Goal: Transaction & Acquisition: Download file/media

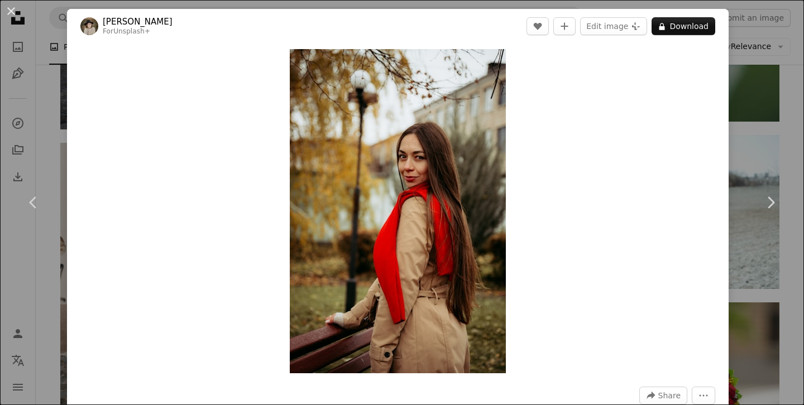
scroll to position [1702, 0]
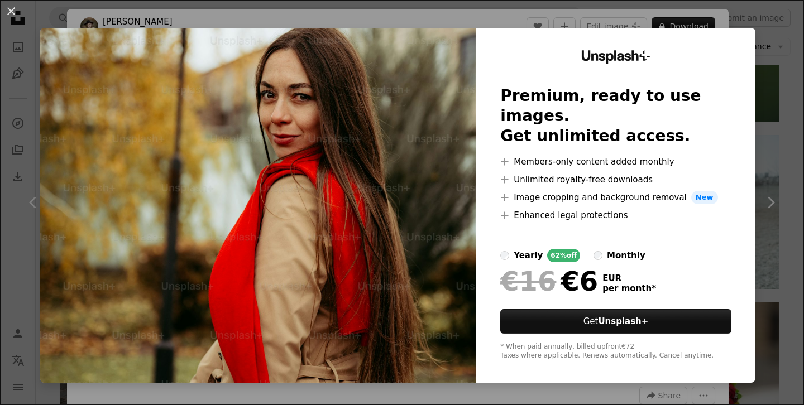
click at [620, 15] on div "An X shape Unsplash+ Premium, ready to use images. Get unlimited access. A plus…" at bounding box center [402, 202] width 804 height 405
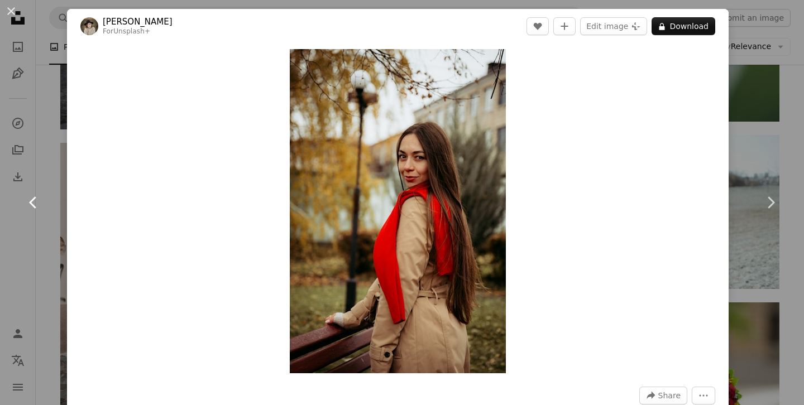
click at [45, 164] on link "Chevron left" at bounding box center [33, 202] width 67 height 107
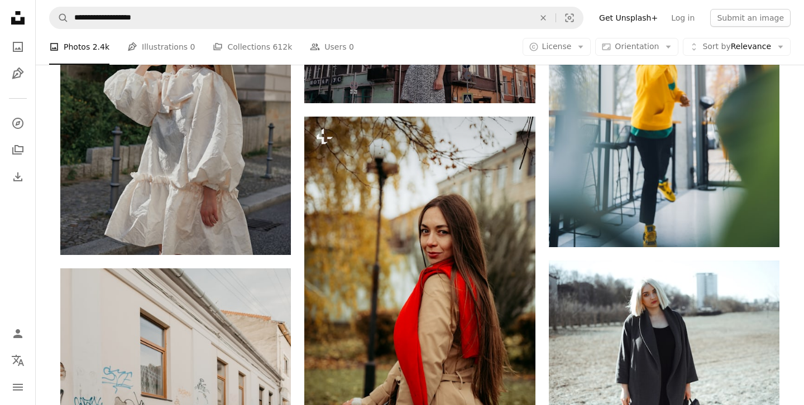
scroll to position [1576, 0]
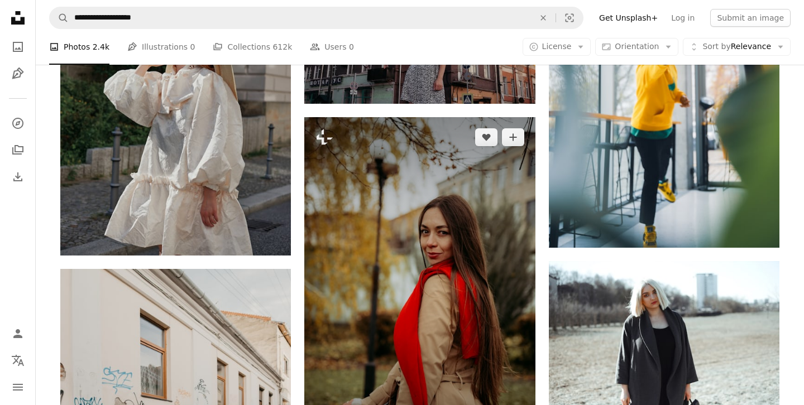
click at [422, 282] on img at bounding box center [419, 290] width 231 height 346
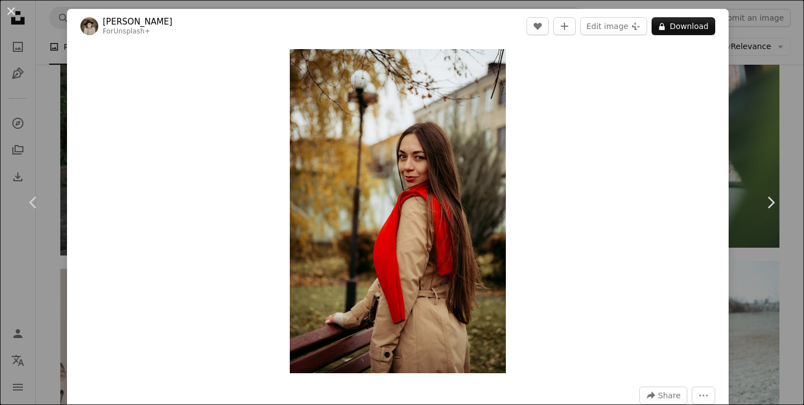
click at [767, 141] on div "An X shape Chevron left Chevron right [PERSON_NAME] For Unsplash+ A heart A plu…" at bounding box center [402, 202] width 804 height 405
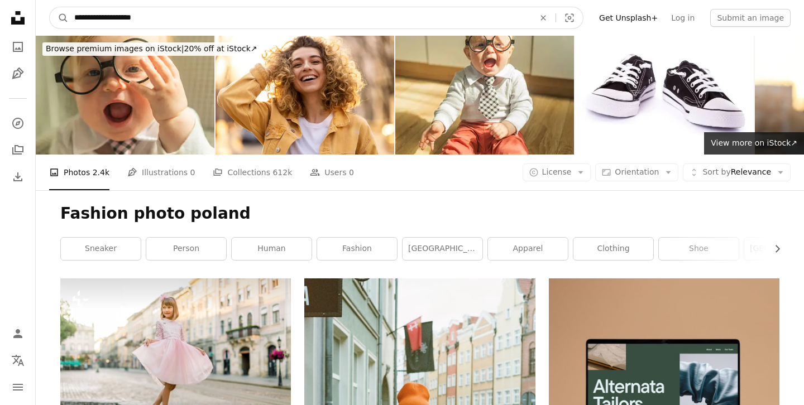
click at [177, 21] on input "**********" at bounding box center [300, 17] width 462 height 21
type input "**********"
click at [50, 7] on button "A magnifying glass" at bounding box center [59, 17] width 19 height 21
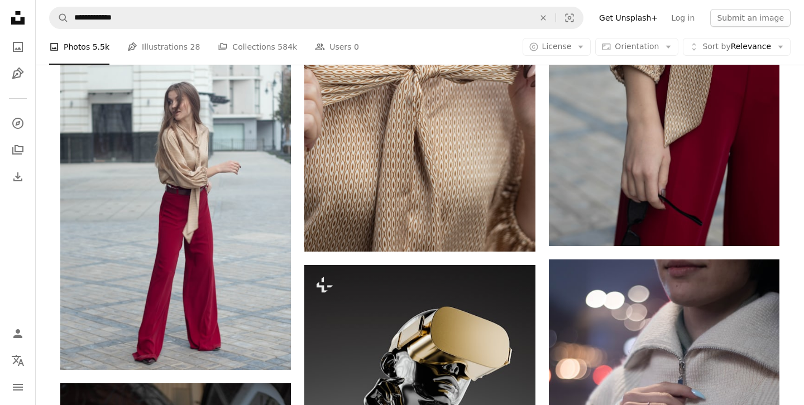
scroll to position [1292, 0]
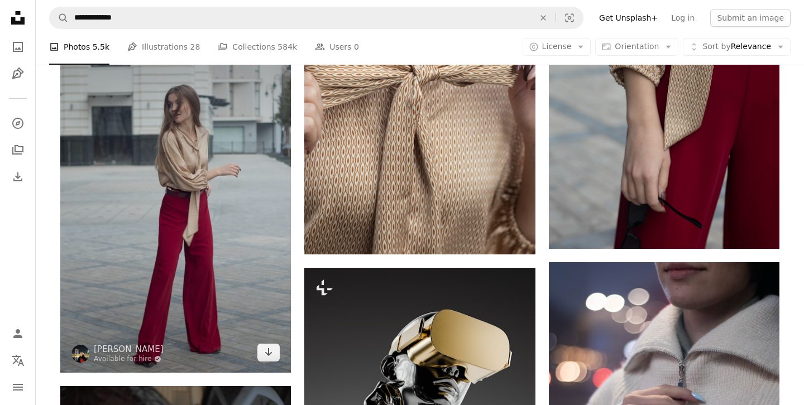
click at [207, 222] on img at bounding box center [175, 200] width 231 height 346
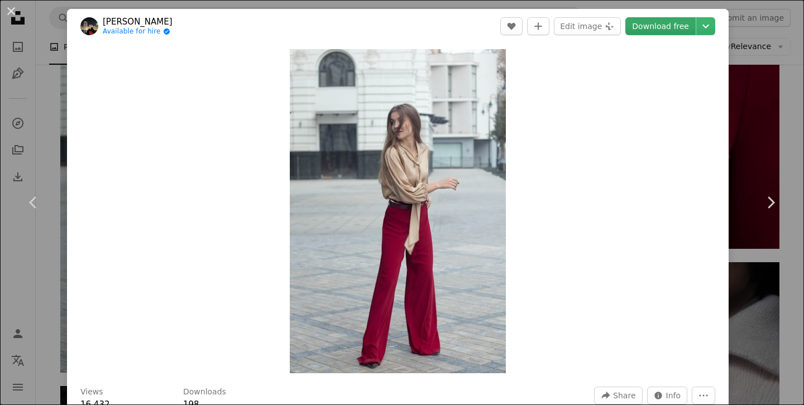
click at [671, 31] on link "Download free" at bounding box center [660, 26] width 70 height 18
